Goal: Find specific page/section: Find specific page/section

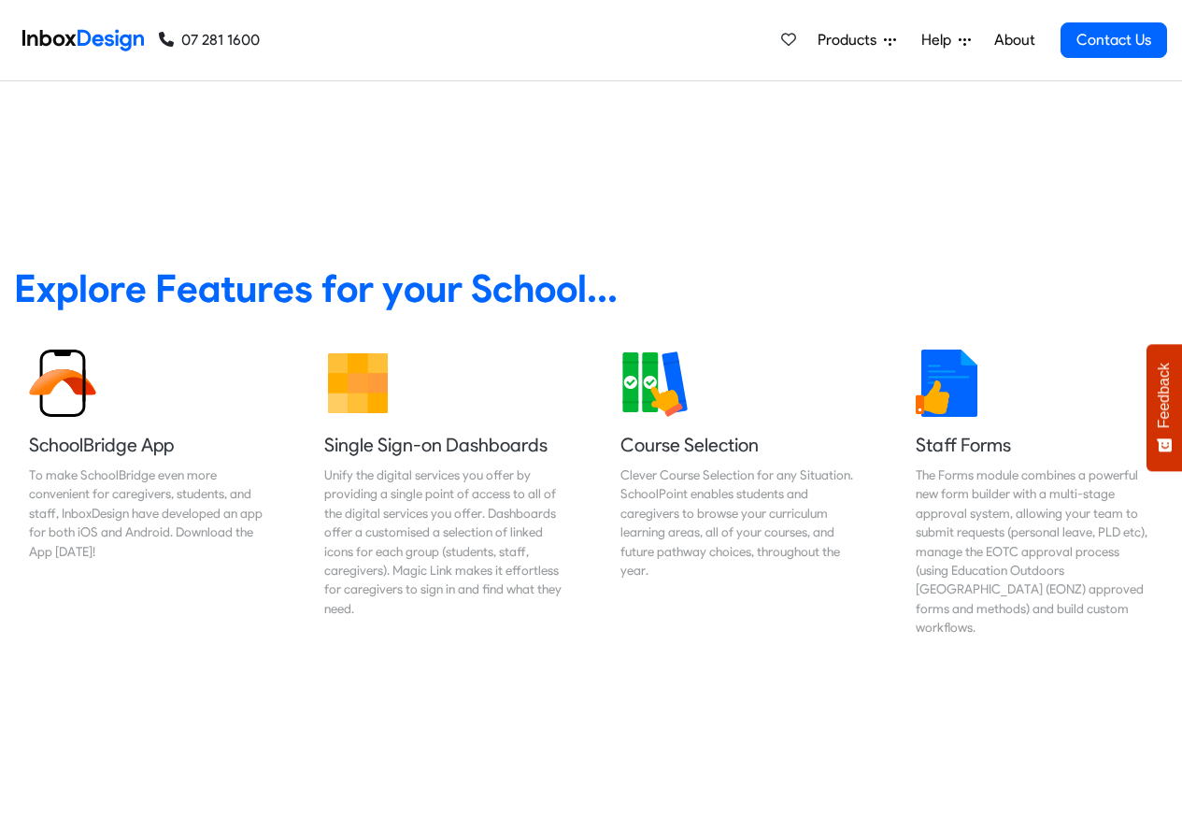
scroll to position [785, 0]
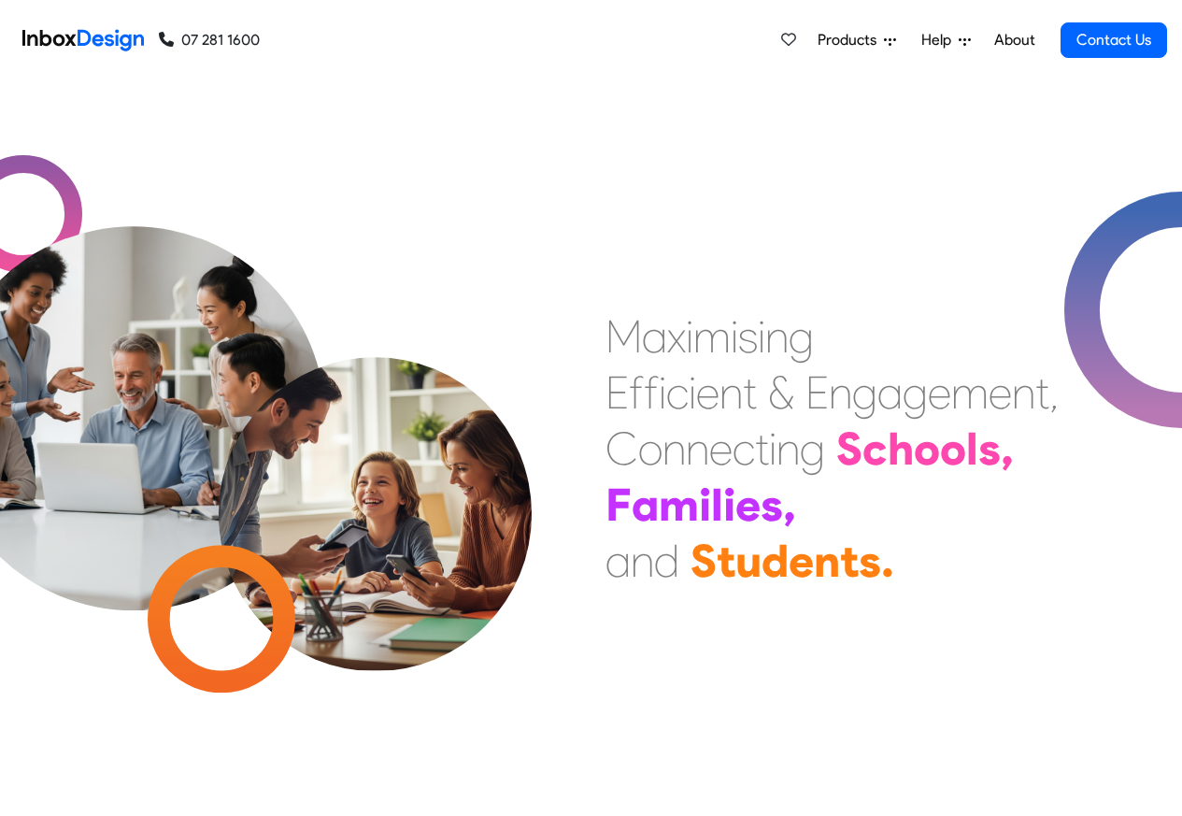
click at [850, 40] on span "Products" at bounding box center [850, 40] width 66 height 22
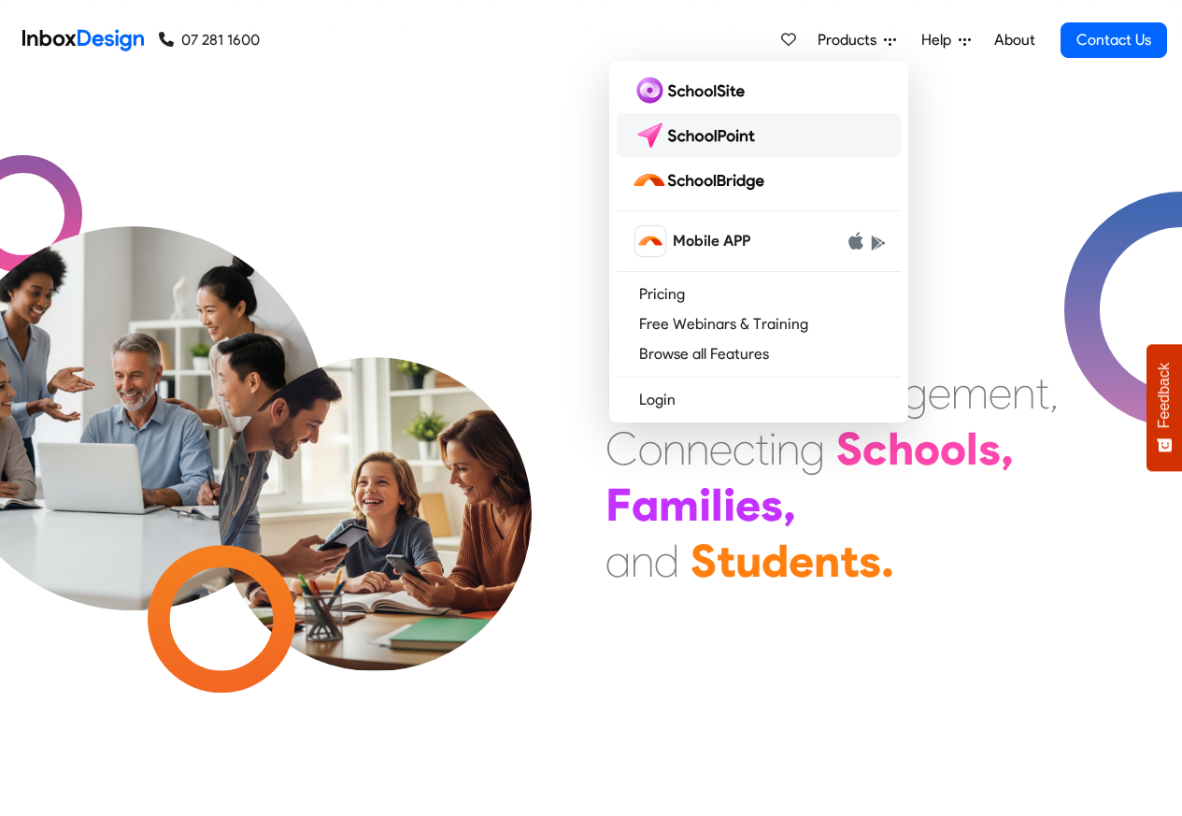
click at [694, 136] on img at bounding box center [698, 136] width 132 height 30
